Goal: Transaction & Acquisition: Purchase product/service

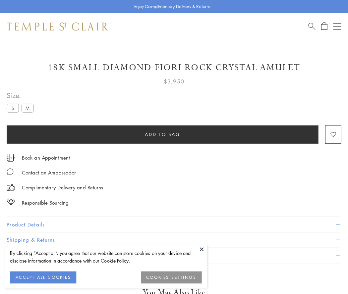
scroll to position [36, 0]
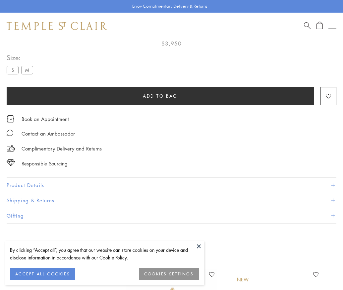
click at [160, 96] on span "Add to bag" at bounding box center [160, 95] width 35 height 7
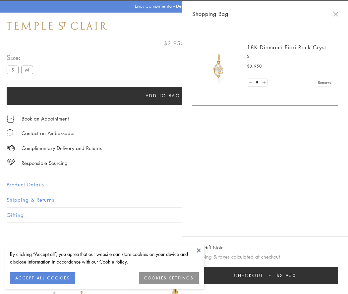
click at [267, 276] on button "Checkout $3,950" at bounding box center [265, 275] width 146 height 17
